Goal: Find specific page/section: Find specific page/section

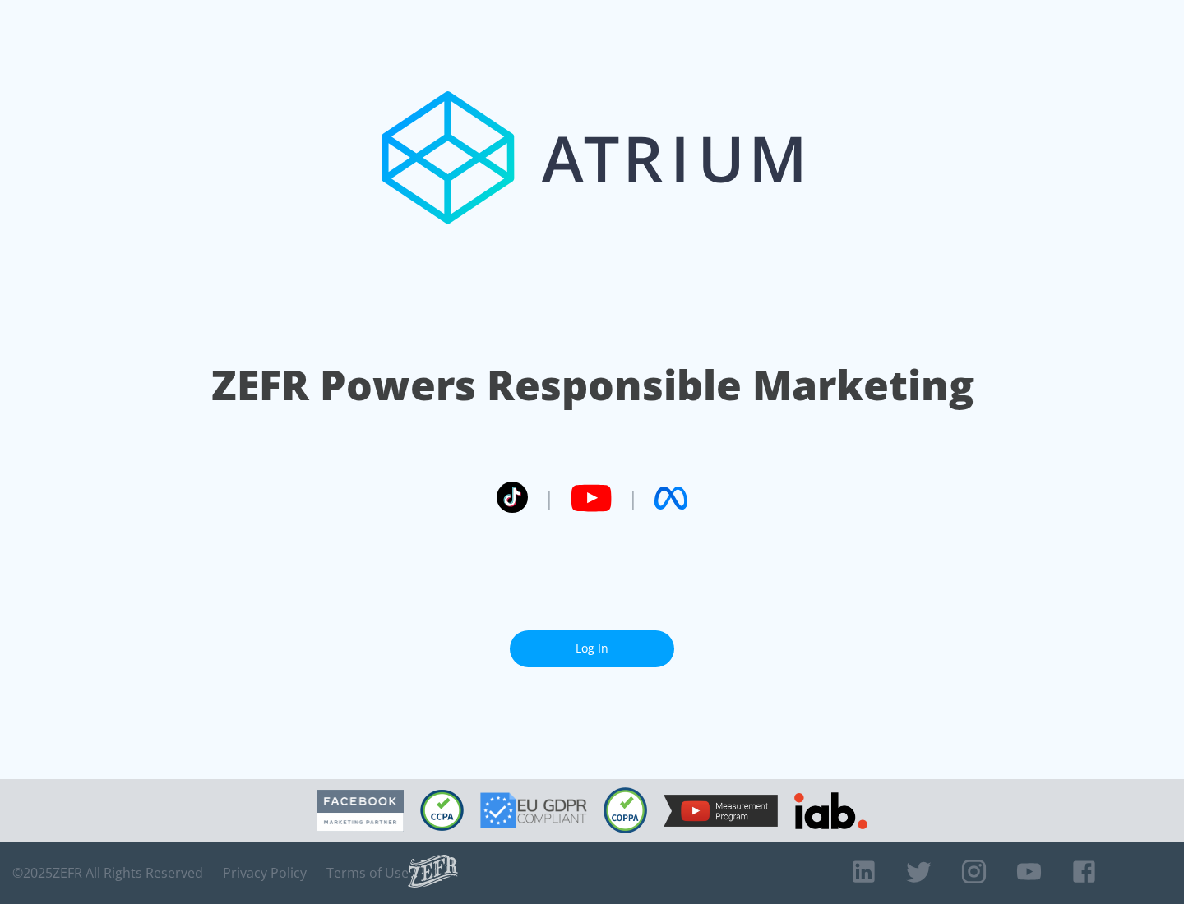
click at [592, 649] on link "Log In" at bounding box center [592, 648] width 164 height 37
